Goal: Information Seeking & Learning: Learn about a topic

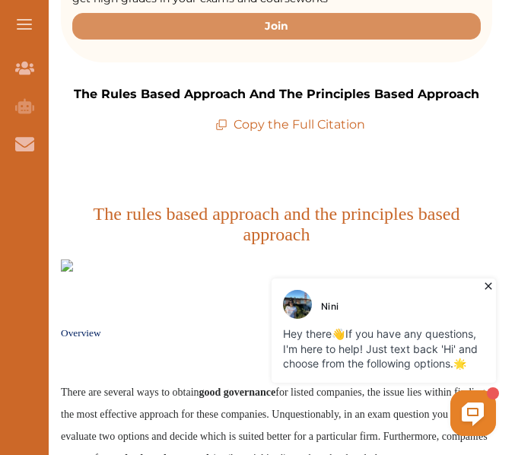
click at [486, 284] on icon at bounding box center [488, 286] width 7 height 7
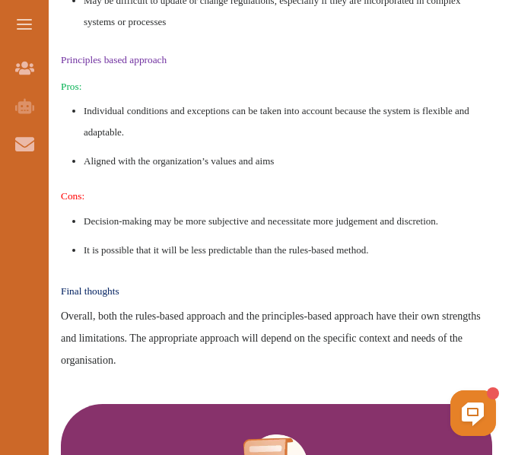
scroll to position [2038, 0]
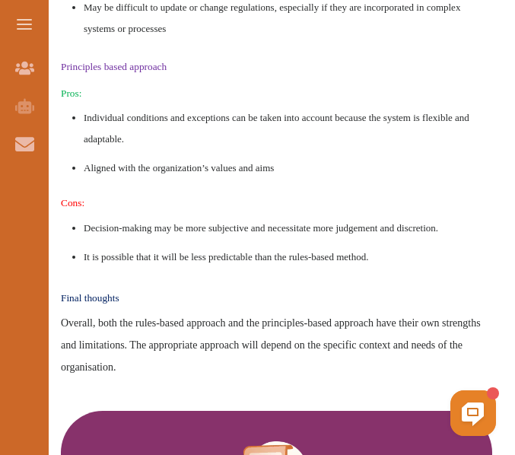
drag, startPoint x: 246, startPoint y: 15, endPoint x: 282, endPoint y: 304, distance: 290.8
click at [282, 304] on h2 "Final thoughts" at bounding box center [277, 292] width 432 height 27
click at [265, 330] on div "We do not allow selecting and copying of our content. You can get our subscript…" at bounding box center [258, 228] width 343 height 206
click at [429, 156] on div "We do not allow selecting and copying of our content. You can get our subscript…" at bounding box center [258, 228] width 343 height 206
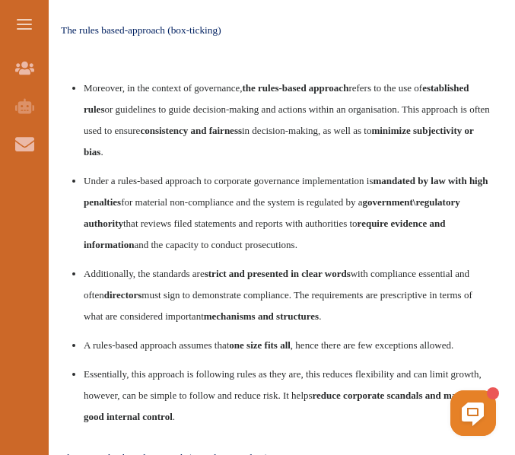
scroll to position [985, 0]
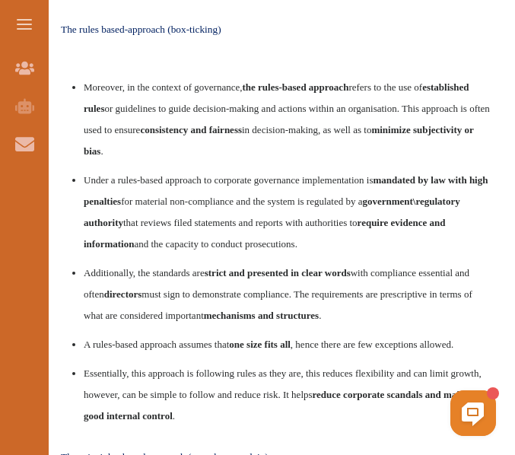
click at [133, 187] on li "Under a rules-based approach to corporate governance implementation is mandated…" at bounding box center [288, 211] width 409 height 85
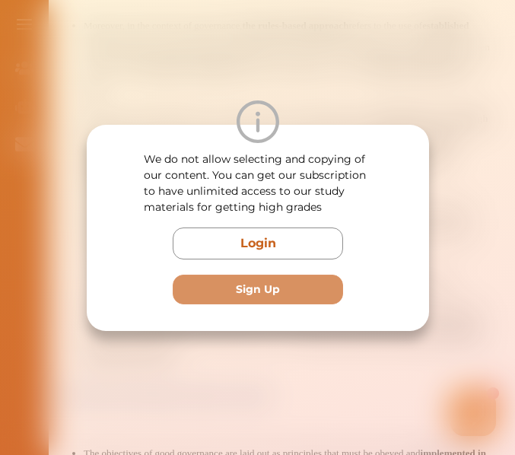
scroll to position [1156, 0]
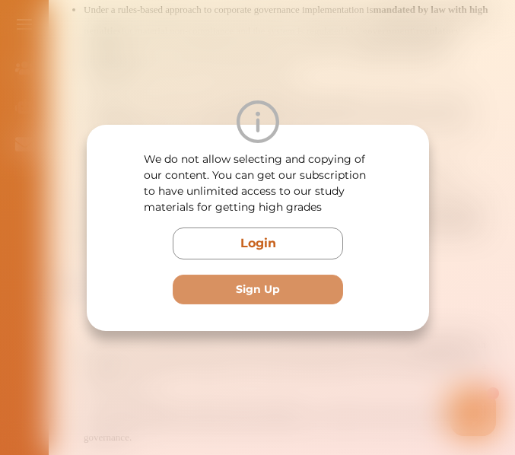
click at [271, 54] on div "We do not allow selecting and copying of our content. You can get our subscript…" at bounding box center [257, 227] width 515 height 455
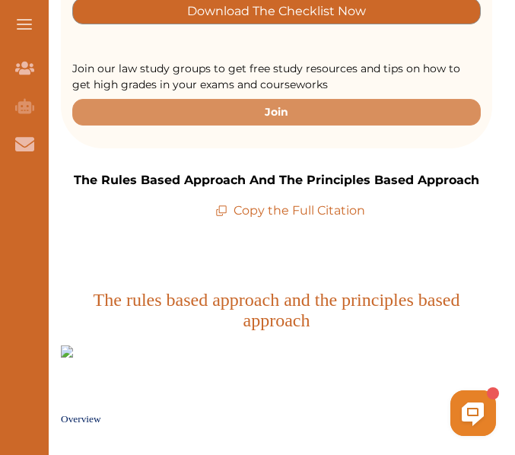
scroll to position [388, 0]
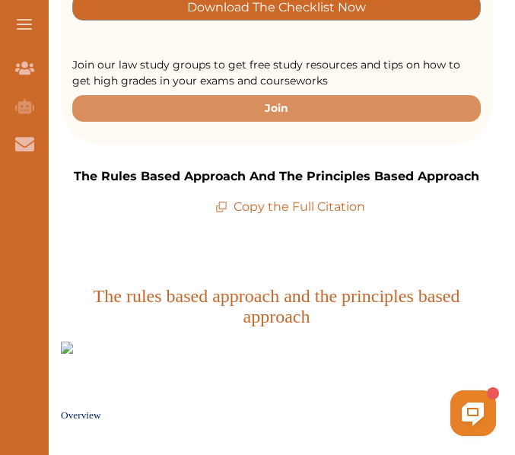
click at [267, 206] on p "Copy the Full Citation" at bounding box center [290, 207] width 150 height 18
click at [265, 209] on p "Copy the Full Citation" at bounding box center [290, 207] width 150 height 18
click at [238, 203] on p "Copy the Full Citation" at bounding box center [290, 207] width 150 height 18
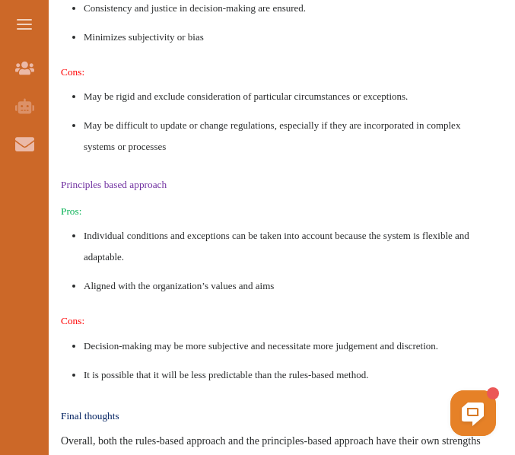
scroll to position [2037, 0]
